Goal: Task Accomplishment & Management: Use online tool/utility

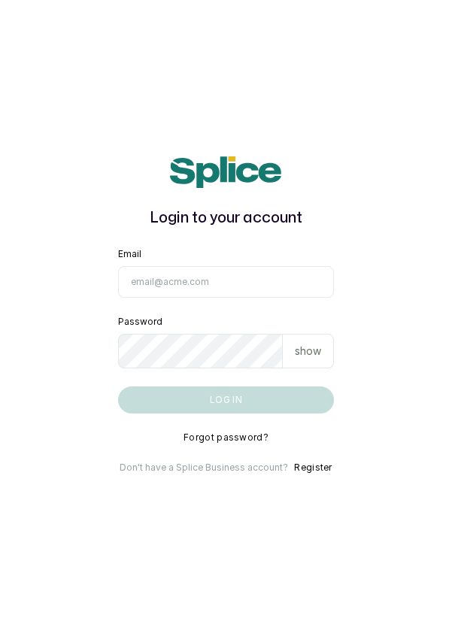
click at [288, 298] on input "Email" at bounding box center [226, 282] width 216 height 32
click at [257, 298] on input "Email" at bounding box center [226, 282] width 216 height 32
click at [261, 298] on input "Email" at bounding box center [226, 282] width 216 height 32
click at [177, 298] on input "Email" at bounding box center [226, 282] width 216 height 32
type input "c"
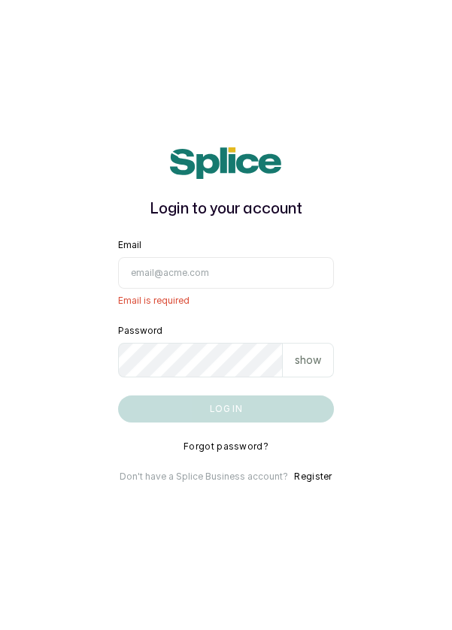
type input "info@dermaspaceng.com"
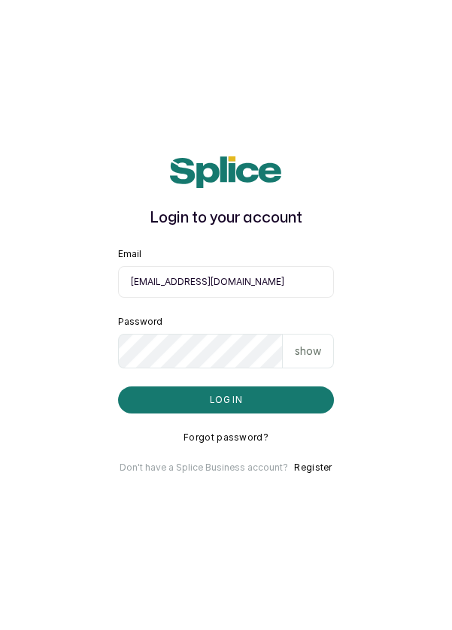
click at [277, 413] on button "Log in" at bounding box center [226, 399] width 216 height 27
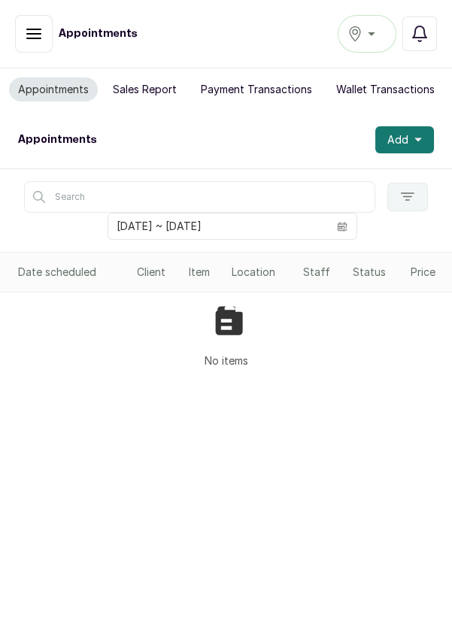
click at [368, 49] on button "Ikoyi" at bounding box center [366, 34] width 59 height 38
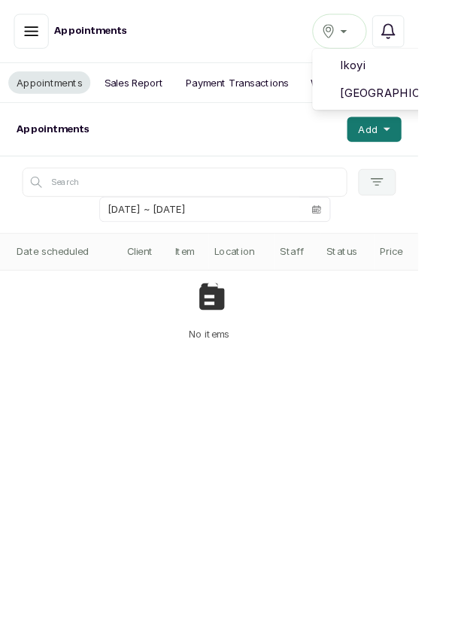
click at [422, 101] on span "[GEOGRAPHIC_DATA]" at bounding box center [422, 101] width 108 height 18
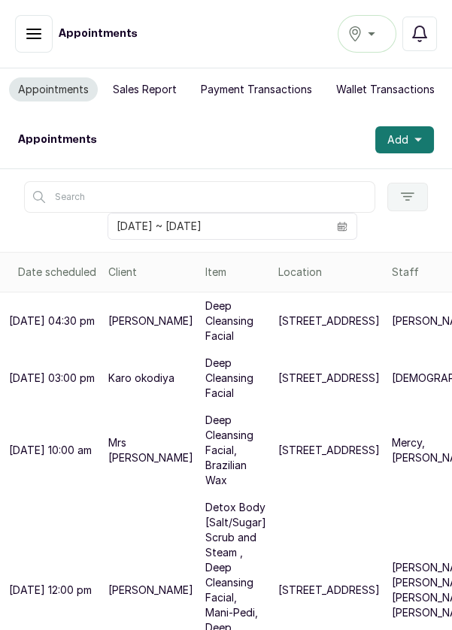
click at [0, 474] on td "[DATE] 10:00 am" at bounding box center [51, 450] width 102 height 87
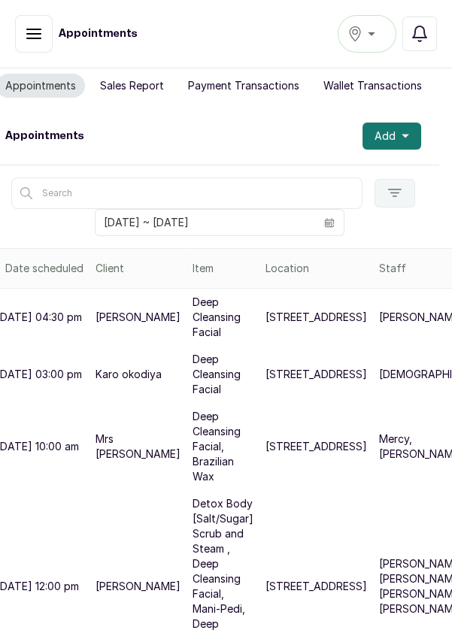
scroll to position [4, 50]
